Goal: Find contact information: Find contact information

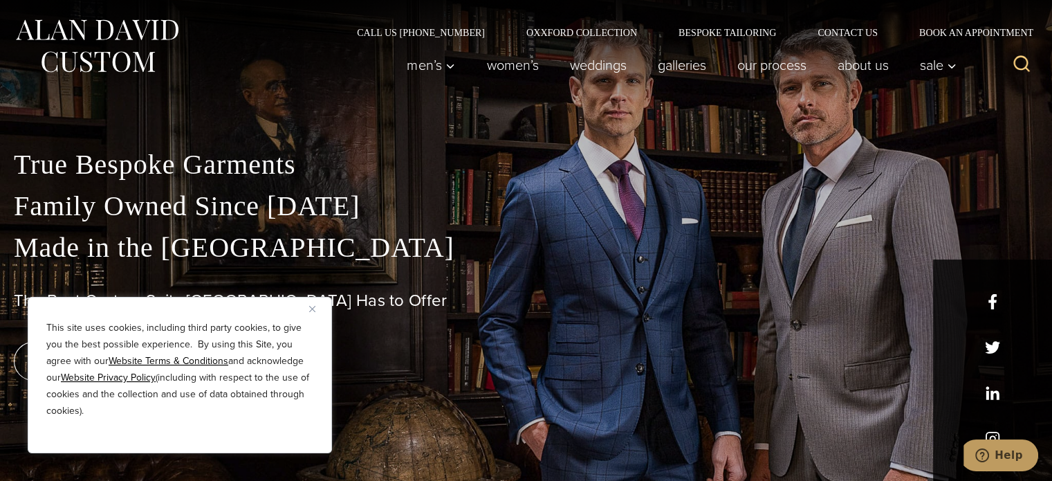
click at [313, 310] on img "Close" at bounding box center [312, 309] width 6 height 6
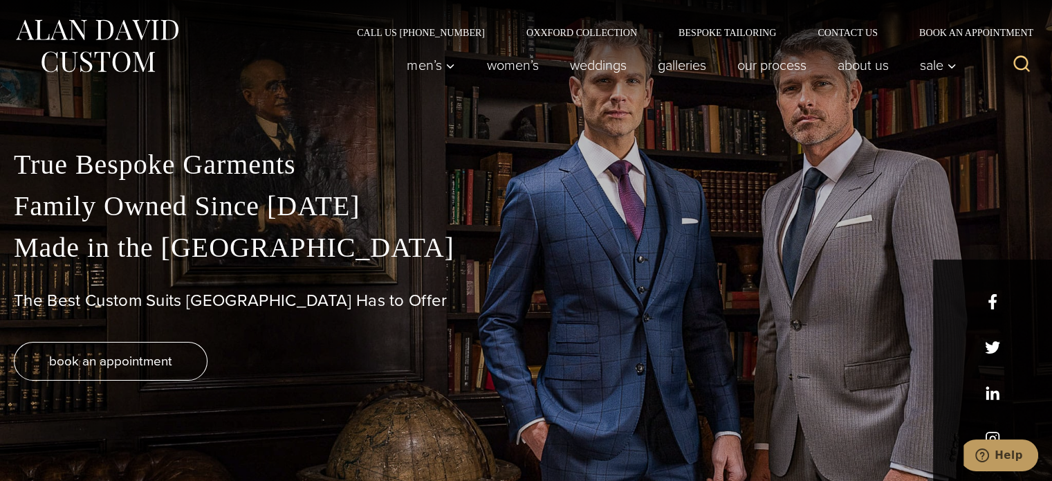
click at [116, 46] on img at bounding box center [97, 46] width 166 height 62
click at [992, 296] on h1 "The Best Custom Suits [GEOGRAPHIC_DATA] Has to Offer" at bounding box center [526, 300] width 1024 height 20
click at [992, 301] on h1 "The Best Custom Suits [GEOGRAPHIC_DATA] Has to Offer" at bounding box center [526, 300] width 1024 height 20
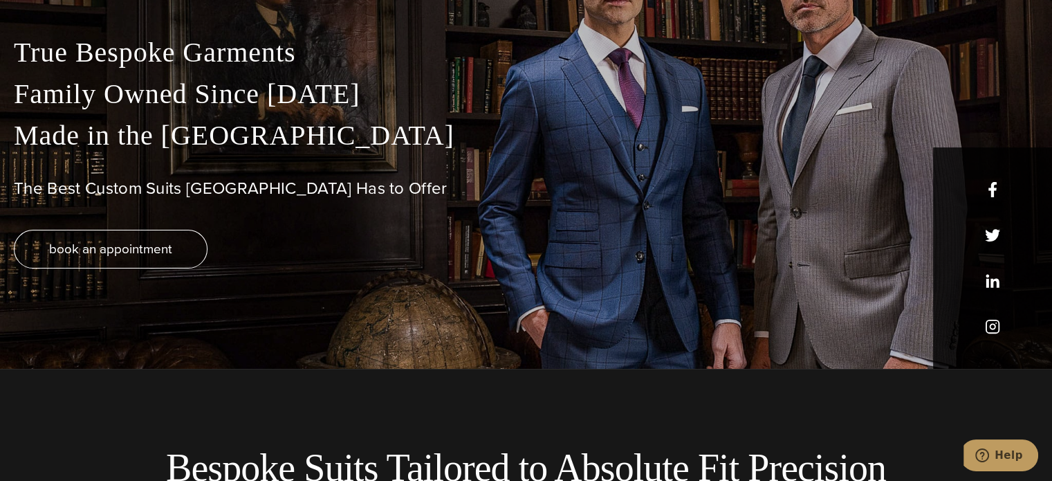
click at [990, 322] on div "True Bespoke Garments Family Owned Since [DATE] Made in [GEOGRAPHIC_DATA] The B…" at bounding box center [526, 200] width 1052 height 337
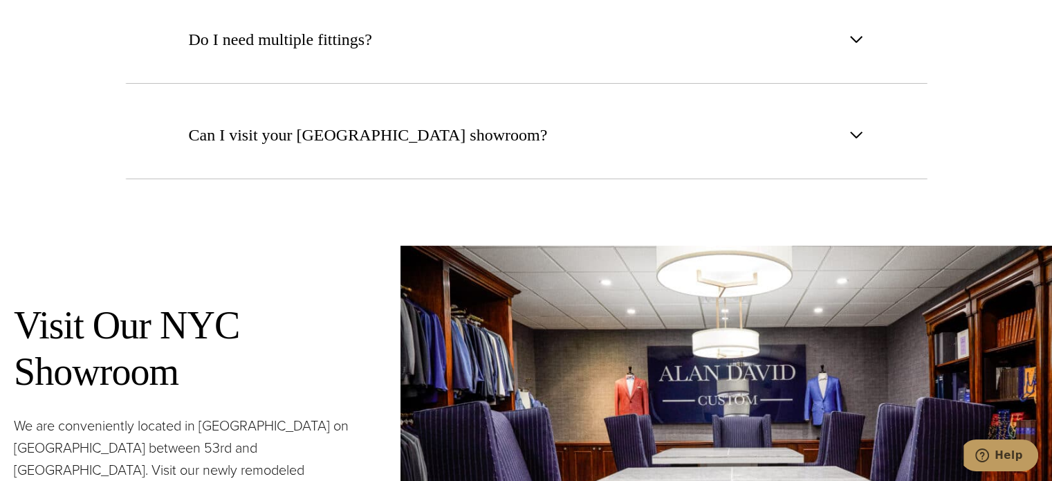
scroll to position [5585, 0]
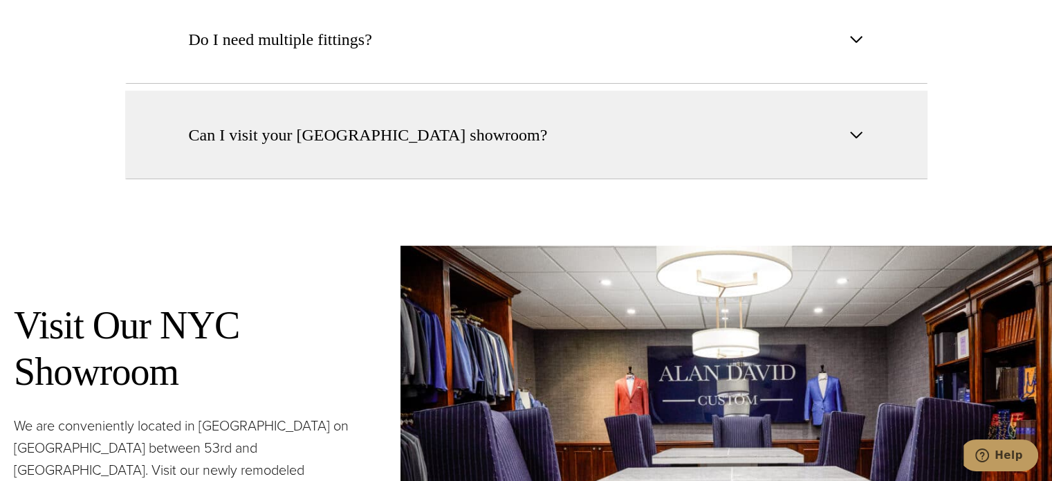
click at [855, 127] on span "button" at bounding box center [856, 135] width 17 height 17
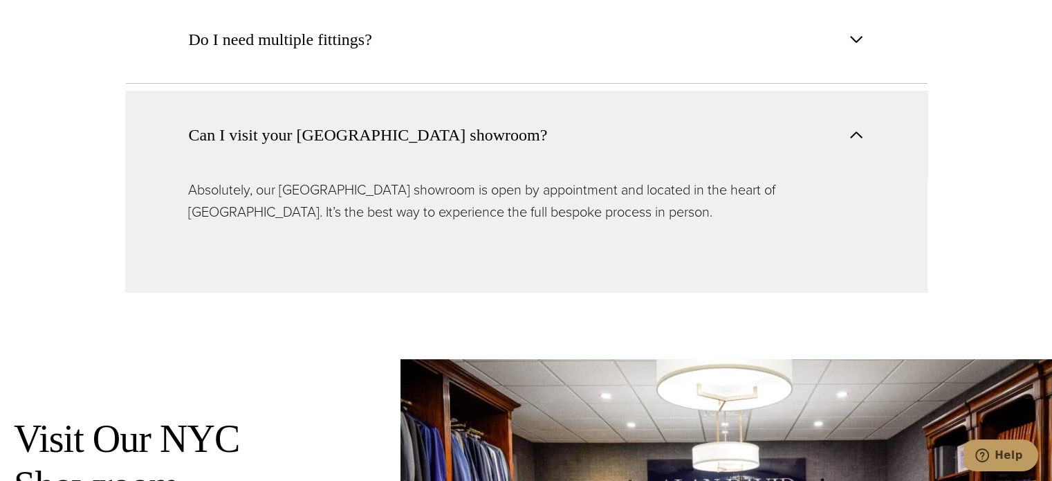
click at [855, 127] on span "button" at bounding box center [856, 135] width 17 height 17
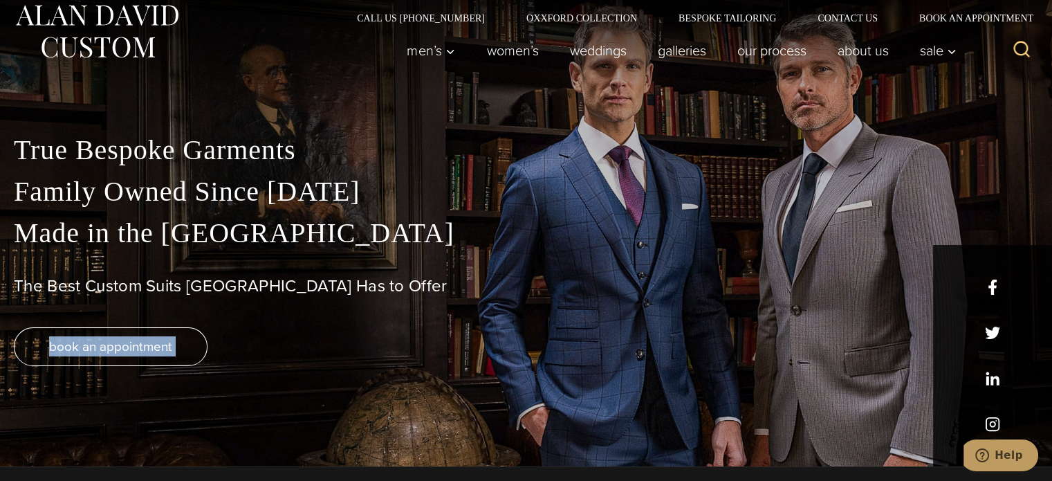
scroll to position [0, 0]
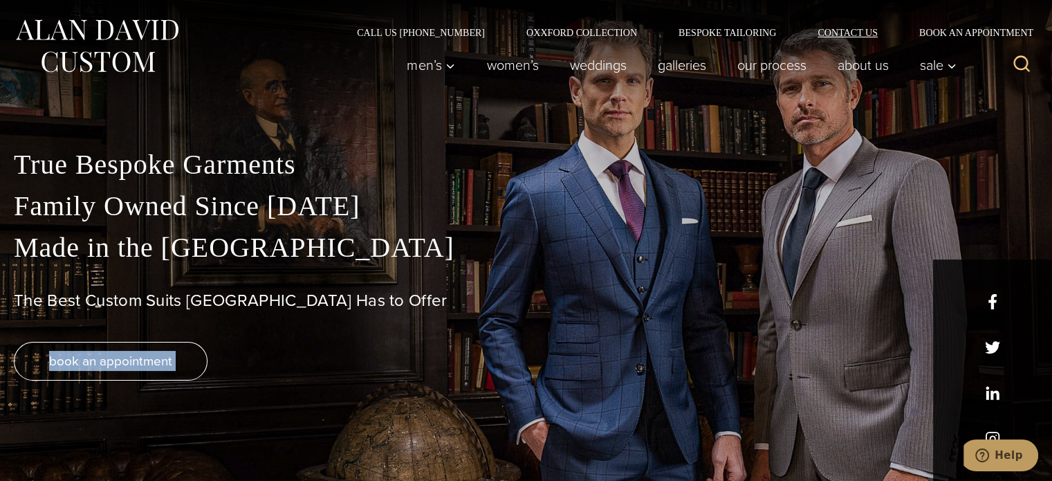
click at [871, 35] on link "Contact Us" at bounding box center [848, 33] width 102 height 10
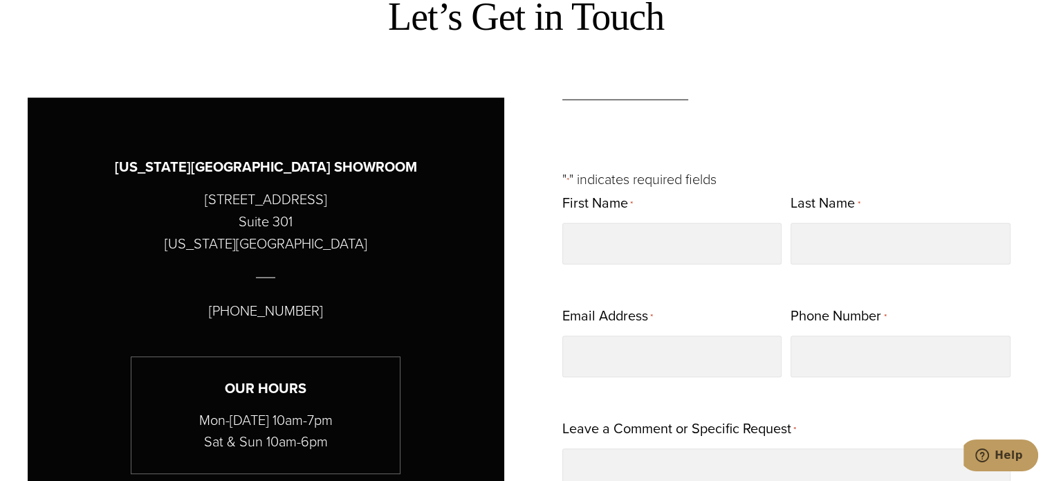
scroll to position [553, 0]
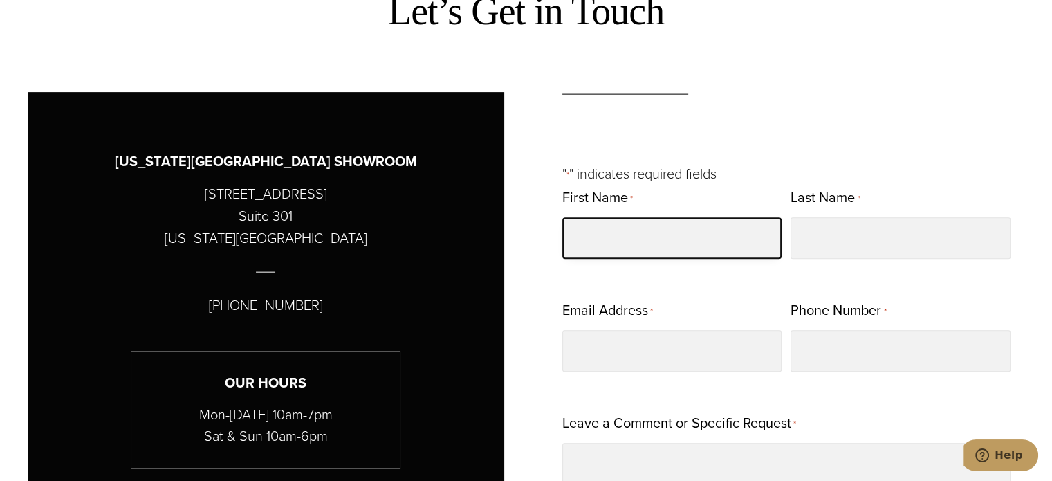
click at [671, 229] on input "First Name *" at bounding box center [672, 237] width 220 height 41
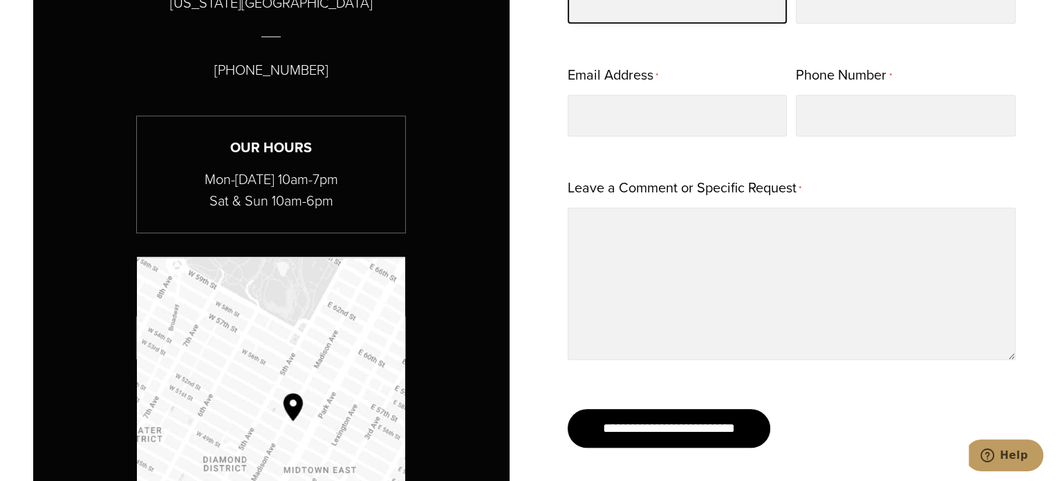
scroll to position [749, 0]
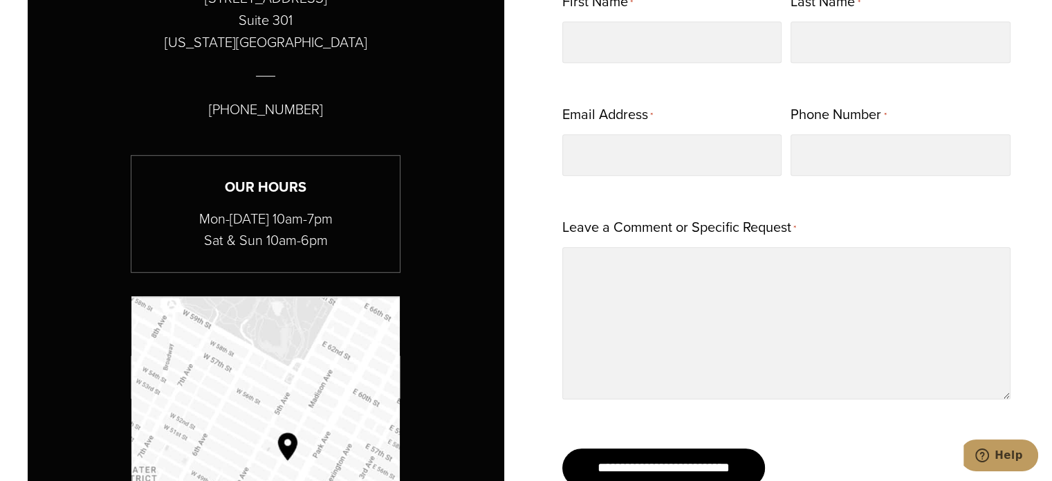
click at [671, 229] on label "Leave a Comment or Specific Request *" at bounding box center [679, 227] width 234 height 27
click at [671, 247] on textarea "Leave a Comment or Specific Request *" at bounding box center [786, 323] width 449 height 152
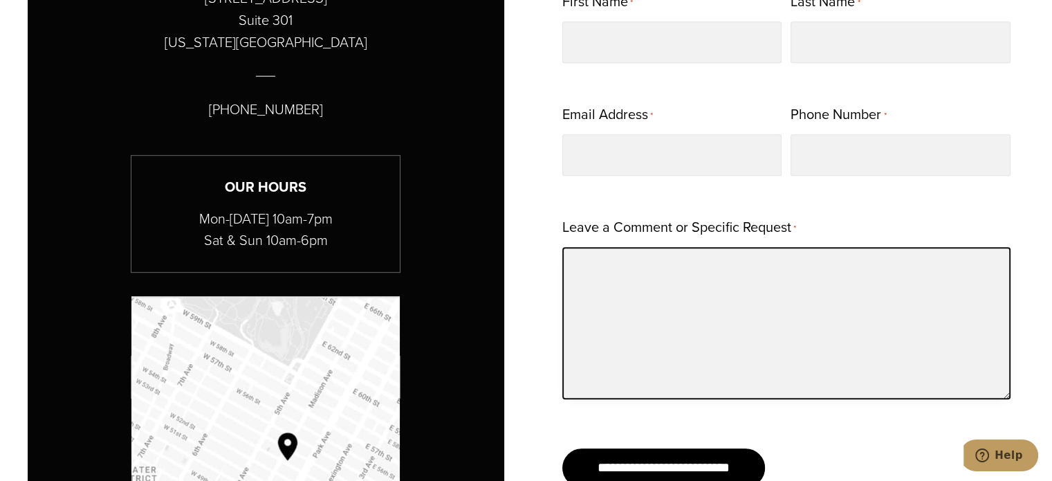
click at [620, 306] on textarea "Leave a Comment or Specific Request *" at bounding box center [786, 323] width 449 height 152
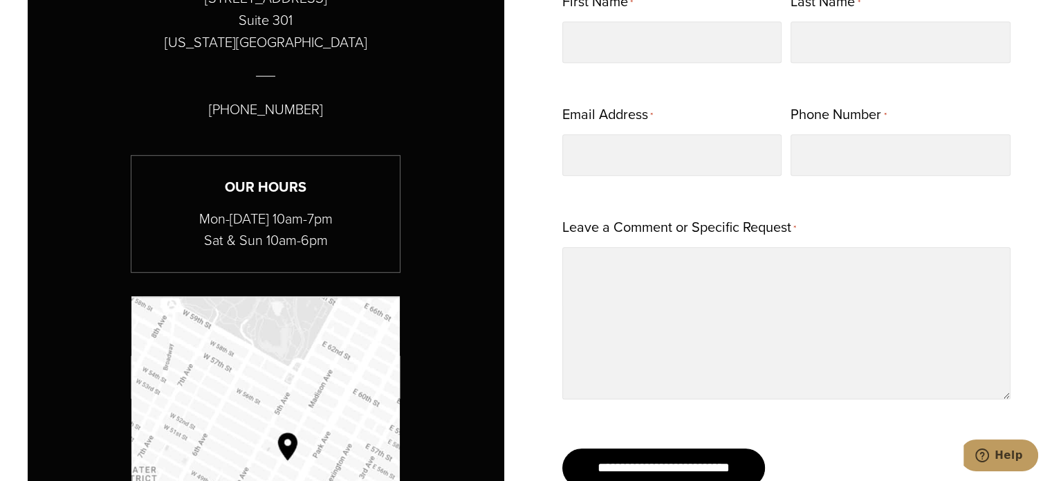
click at [651, 131] on div "Email Address *" at bounding box center [672, 139] width 220 height 74
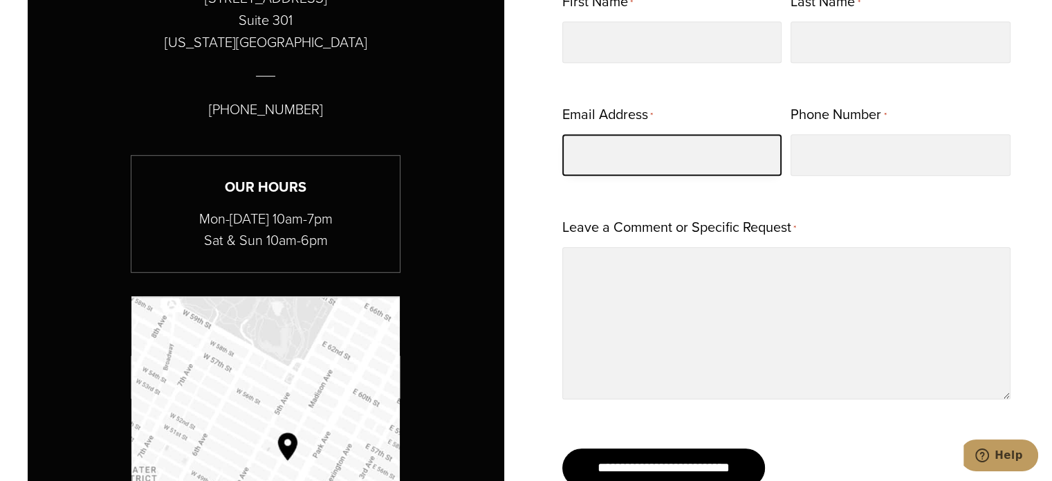
click at [631, 167] on input "Email Address *" at bounding box center [672, 154] width 220 height 41
